Goal: Complete application form

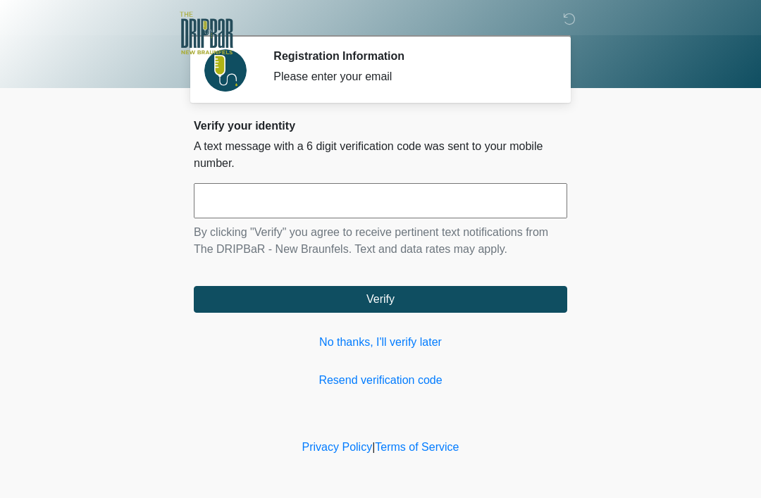
click at [310, 188] on input "text" at bounding box center [381, 200] width 374 height 35
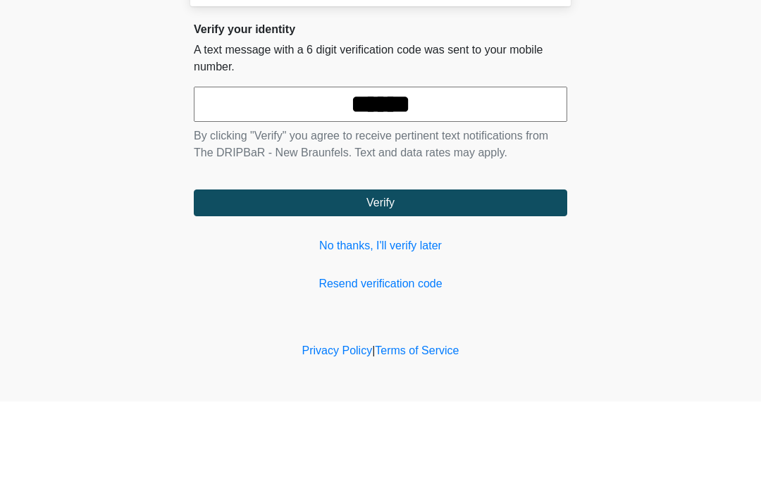
type input "******"
click at [486, 286] on button "Verify" at bounding box center [381, 299] width 374 height 27
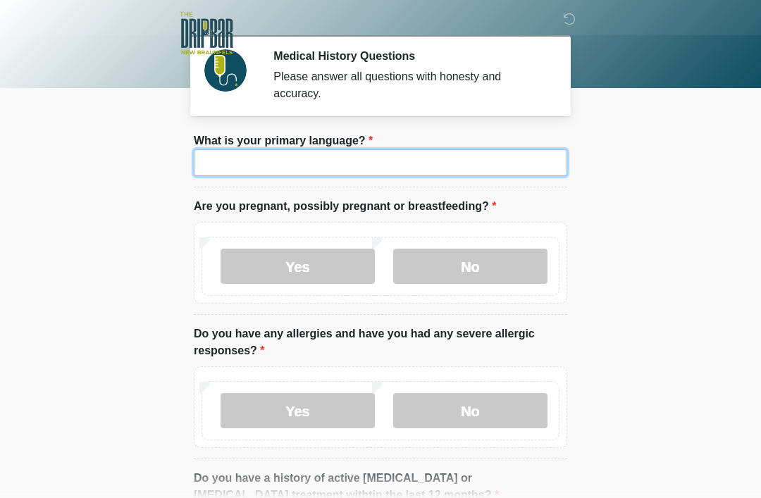
click at [371, 167] on input "What is your primary language?" at bounding box center [381, 162] width 374 height 27
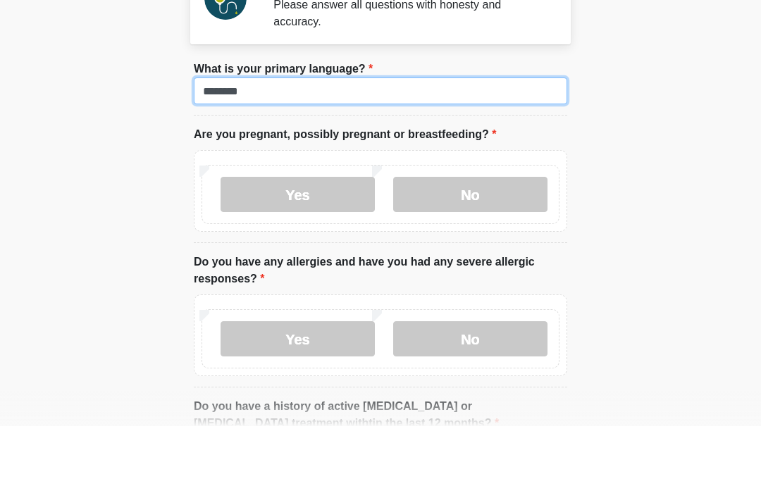
type input "*******"
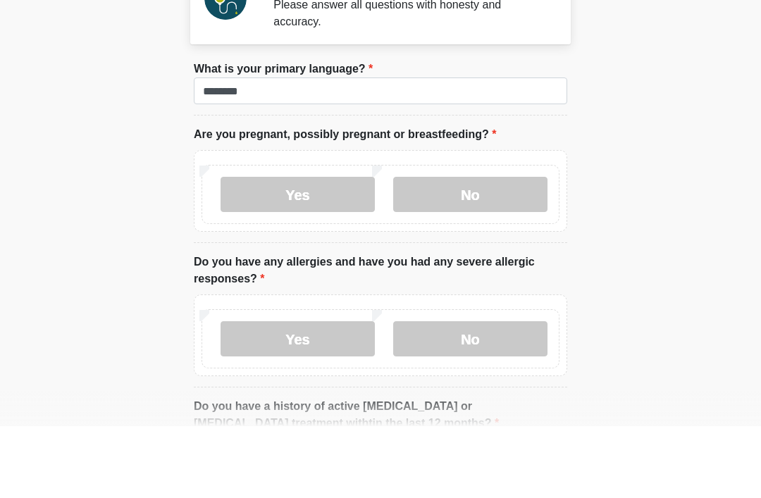
click at [494, 249] on label "No" at bounding box center [470, 266] width 154 height 35
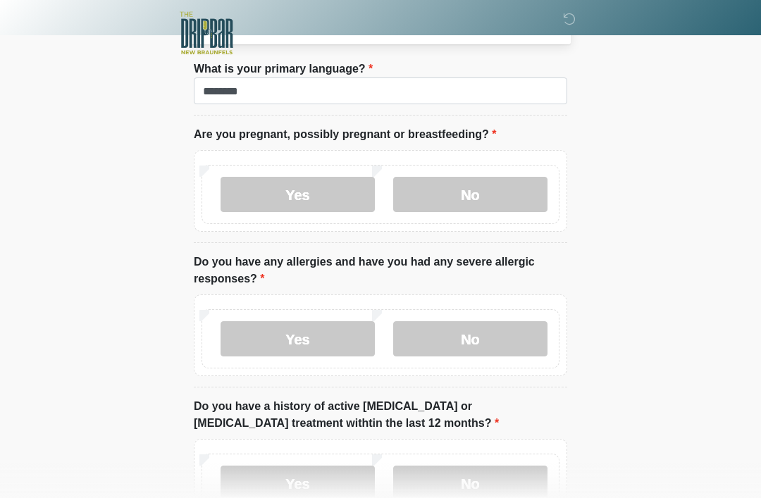
click at [486, 334] on label "No" at bounding box center [470, 338] width 154 height 35
click at [512, 476] on label "No" at bounding box center [470, 483] width 154 height 35
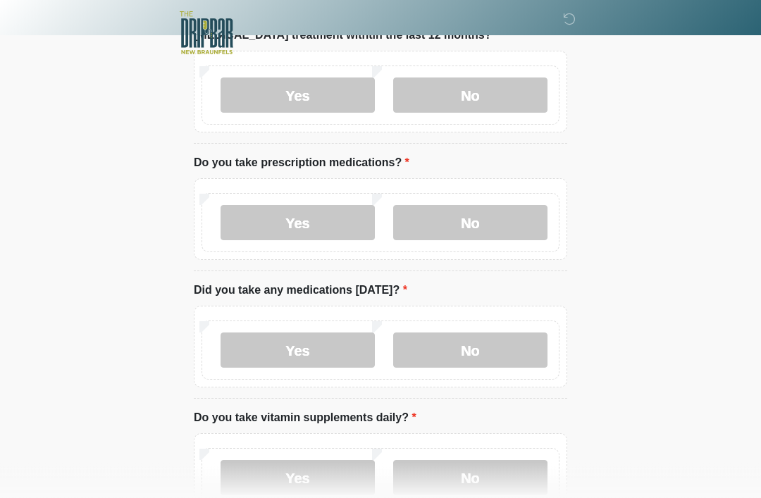
scroll to position [460, 0]
click at [476, 221] on label "No" at bounding box center [470, 222] width 154 height 35
click at [486, 350] on label "No" at bounding box center [470, 350] width 154 height 35
click at [485, 464] on label "No" at bounding box center [470, 477] width 154 height 35
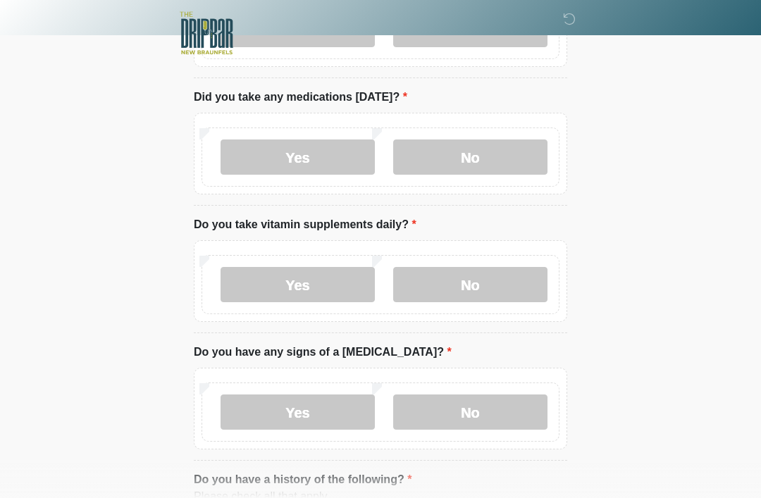
scroll to position [654, 0]
click at [490, 409] on label "No" at bounding box center [470, 411] width 154 height 35
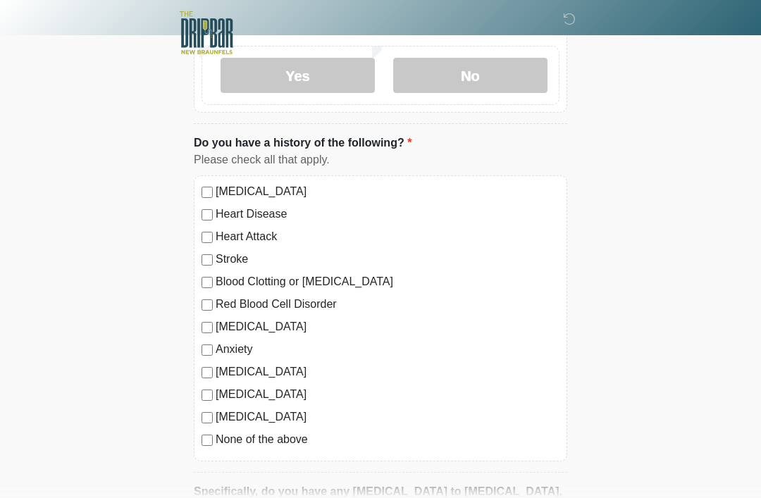
scroll to position [990, 0]
click at [216, 297] on label "Red Blood Cell Disorder" at bounding box center [388, 304] width 344 height 17
click at [210, 364] on div "Autoimmune Disorder" at bounding box center [381, 372] width 358 height 17
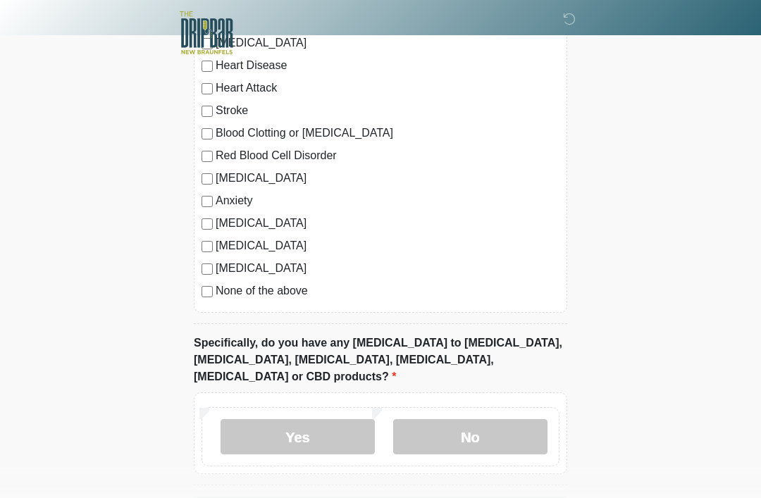
scroll to position [1175, 0]
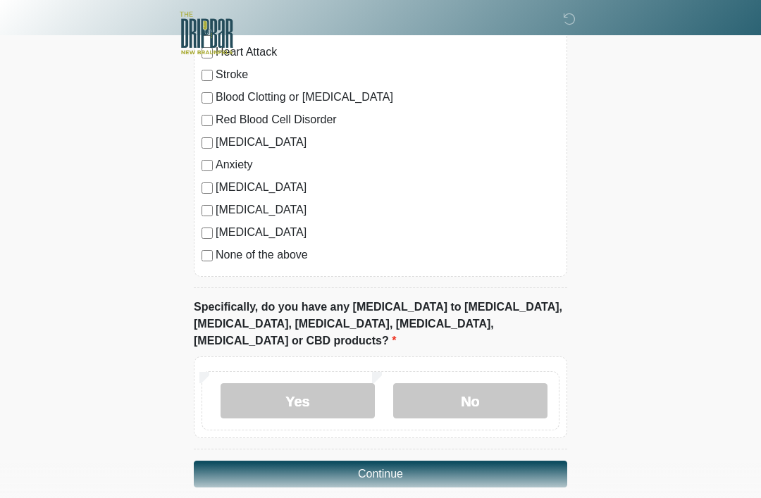
click at [482, 383] on label "No" at bounding box center [470, 400] width 154 height 35
click at [446, 461] on button "Continue" at bounding box center [381, 474] width 374 height 27
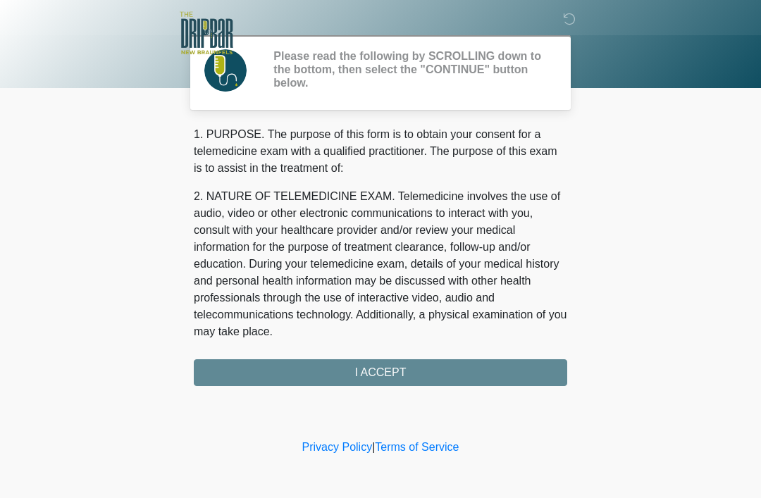
scroll to position [0, 0]
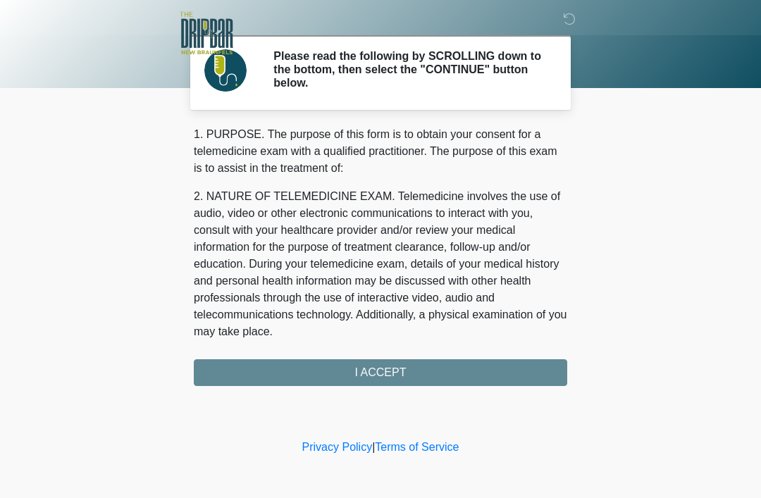
click at [412, 370] on div "1. PURPOSE. The purpose of this form is to obtain your consent for a telemedici…" at bounding box center [381, 256] width 374 height 260
click at [385, 366] on div "1. PURPOSE. The purpose of this form is to obtain your consent for a telemedici…" at bounding box center [381, 256] width 374 height 260
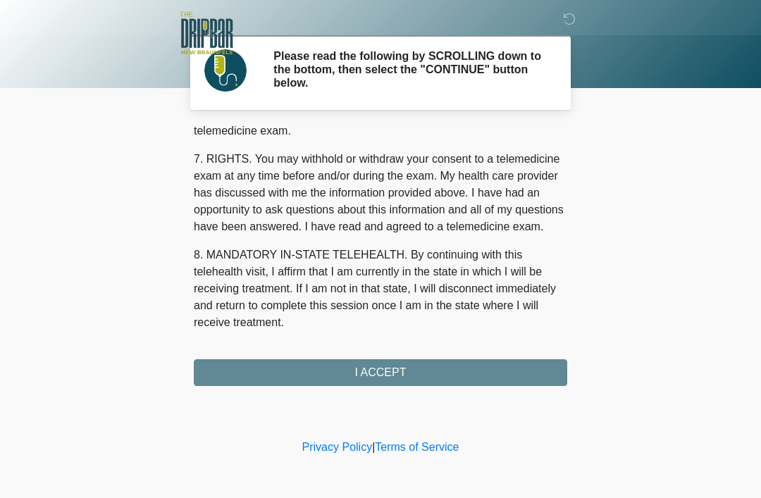
scroll to position [618, 0]
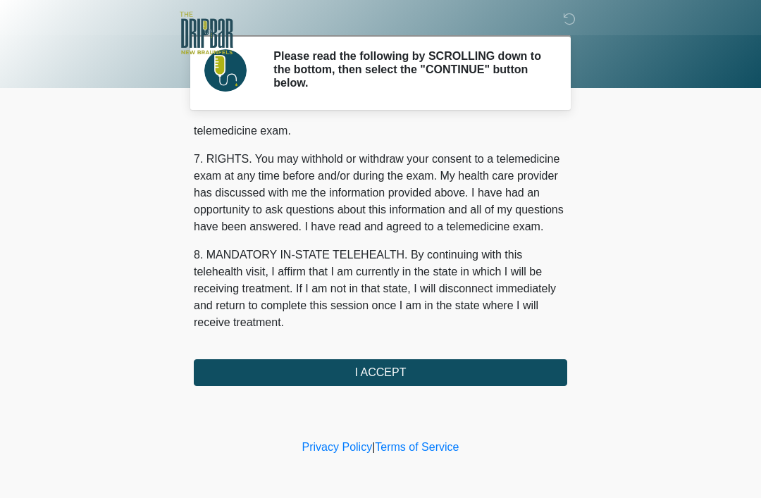
click at [452, 371] on button "I ACCEPT" at bounding box center [381, 372] width 374 height 27
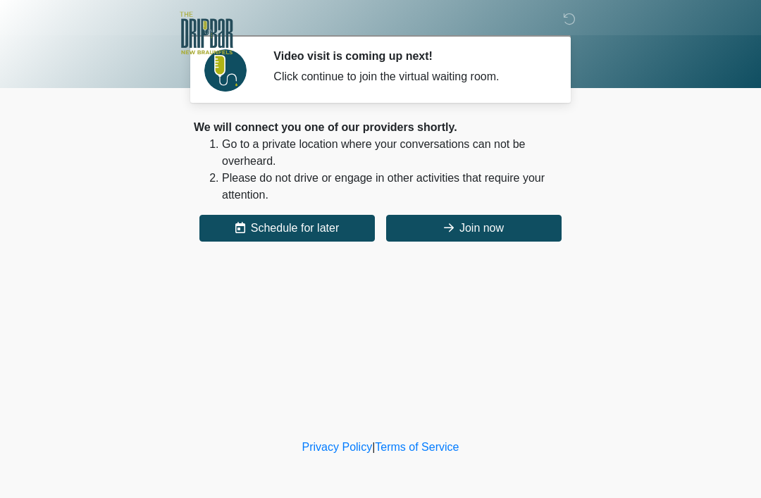
click at [475, 221] on button "Join now" at bounding box center [473, 228] width 175 height 27
